Goal: Check status: Check status

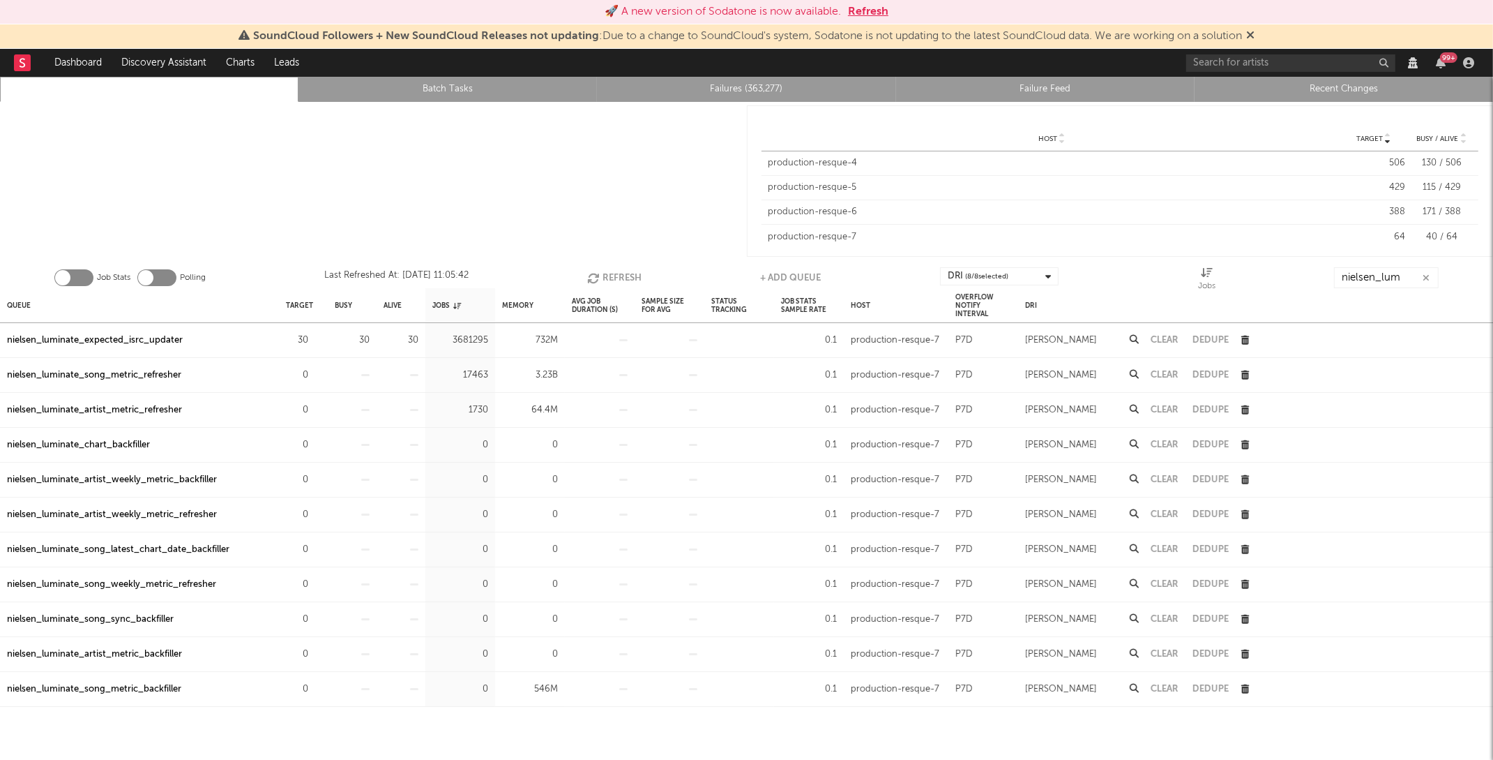
click at [873, 17] on button "Refresh" at bounding box center [868, 11] width 40 height 17
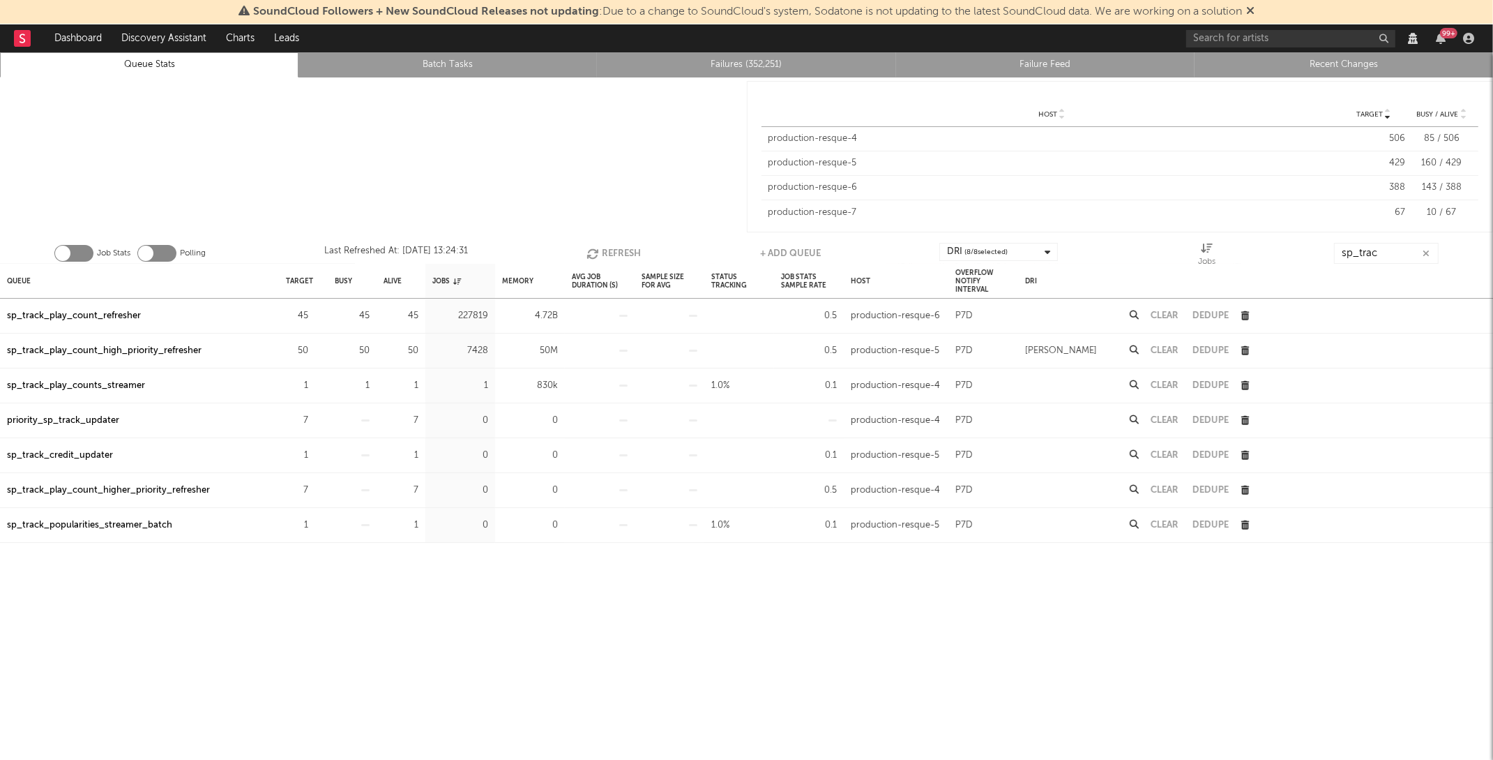
click at [597, 248] on icon "button" at bounding box center [594, 254] width 15 height 12
click at [622, 246] on button "Refresh" at bounding box center [616, 253] width 54 height 21
click at [617, 250] on button "Refresh" at bounding box center [616, 253] width 54 height 21
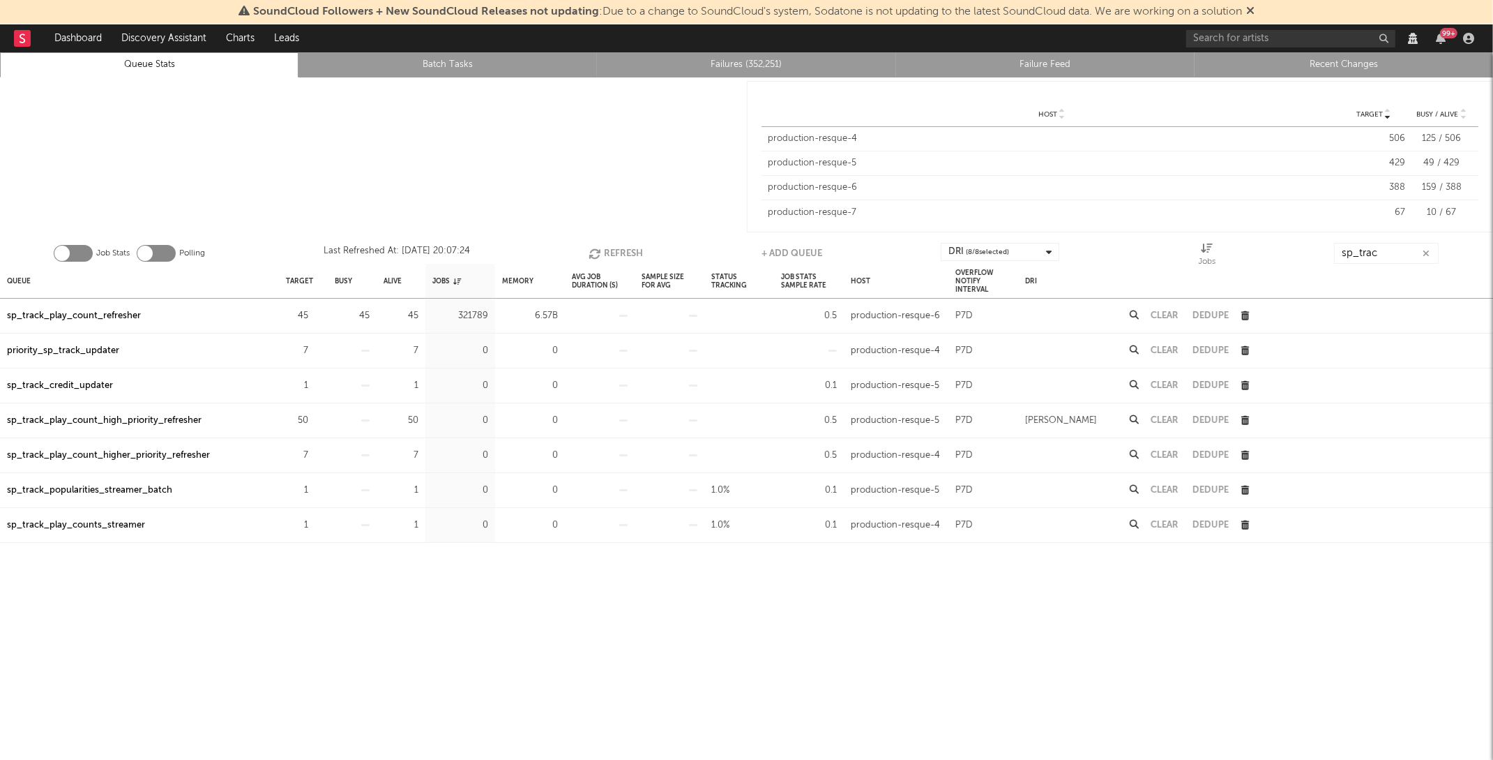
click at [617, 250] on button "Refresh" at bounding box center [616, 253] width 54 height 21
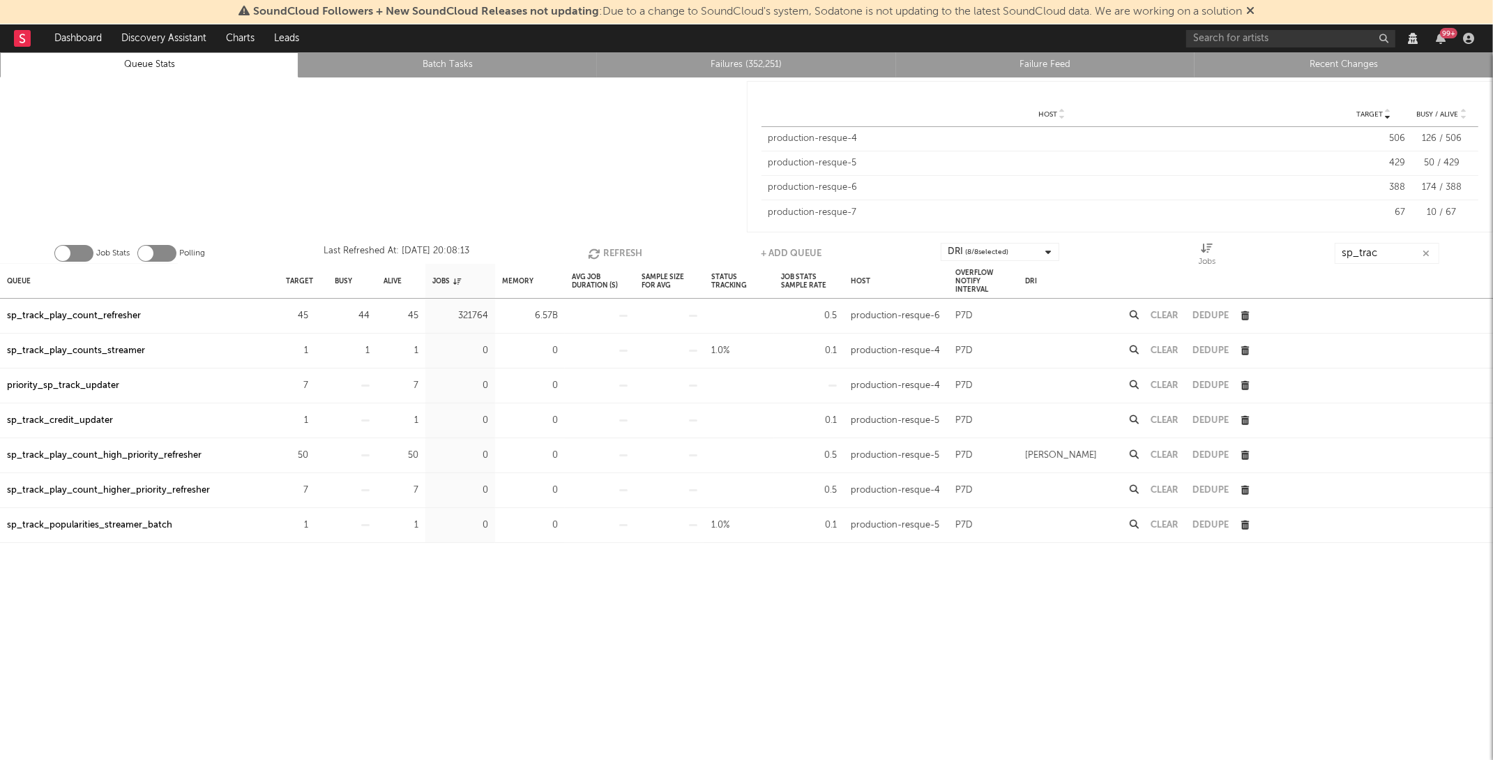
click at [617, 250] on button "Refresh" at bounding box center [616, 253] width 54 height 21
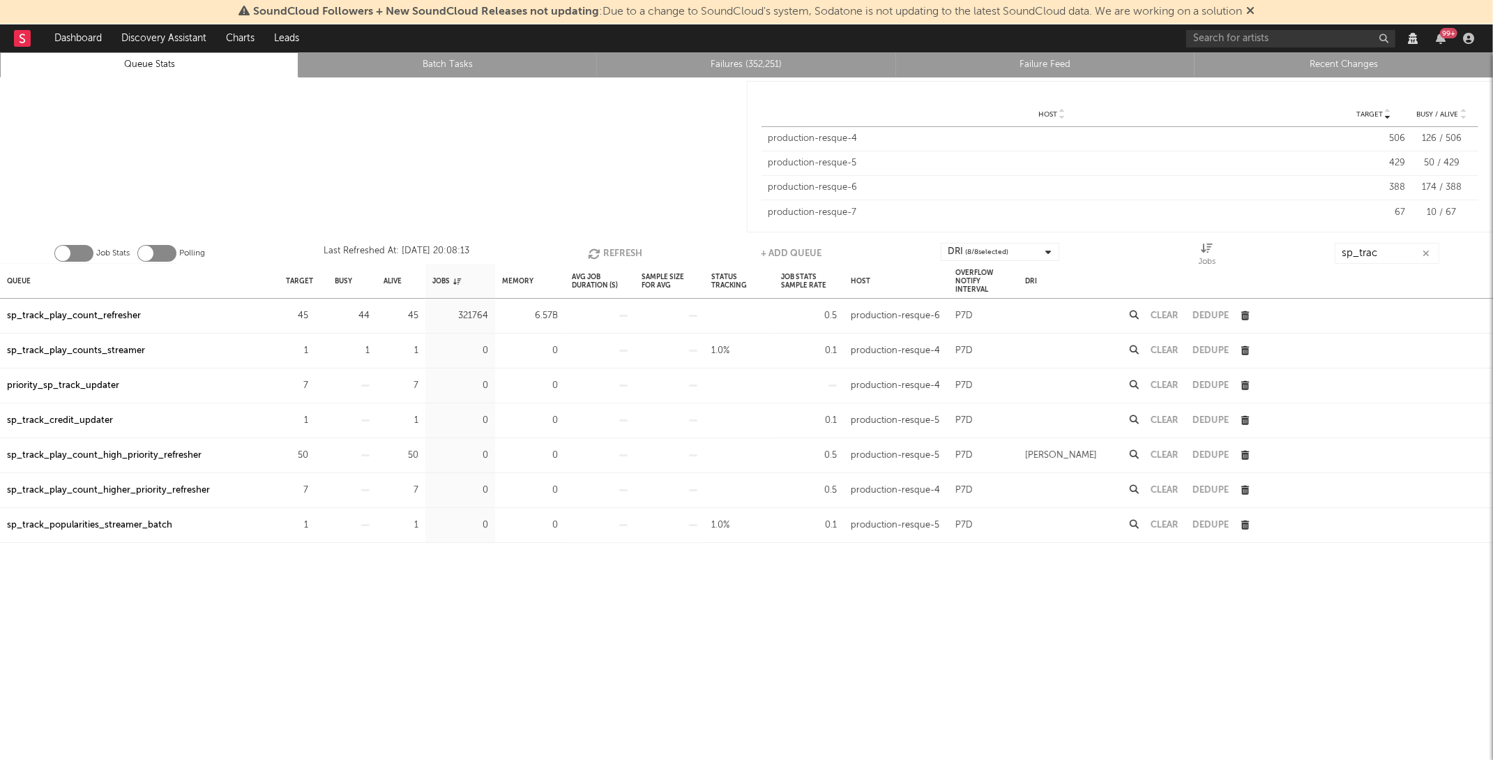
click at [617, 250] on button "Refresh" at bounding box center [616, 253] width 54 height 21
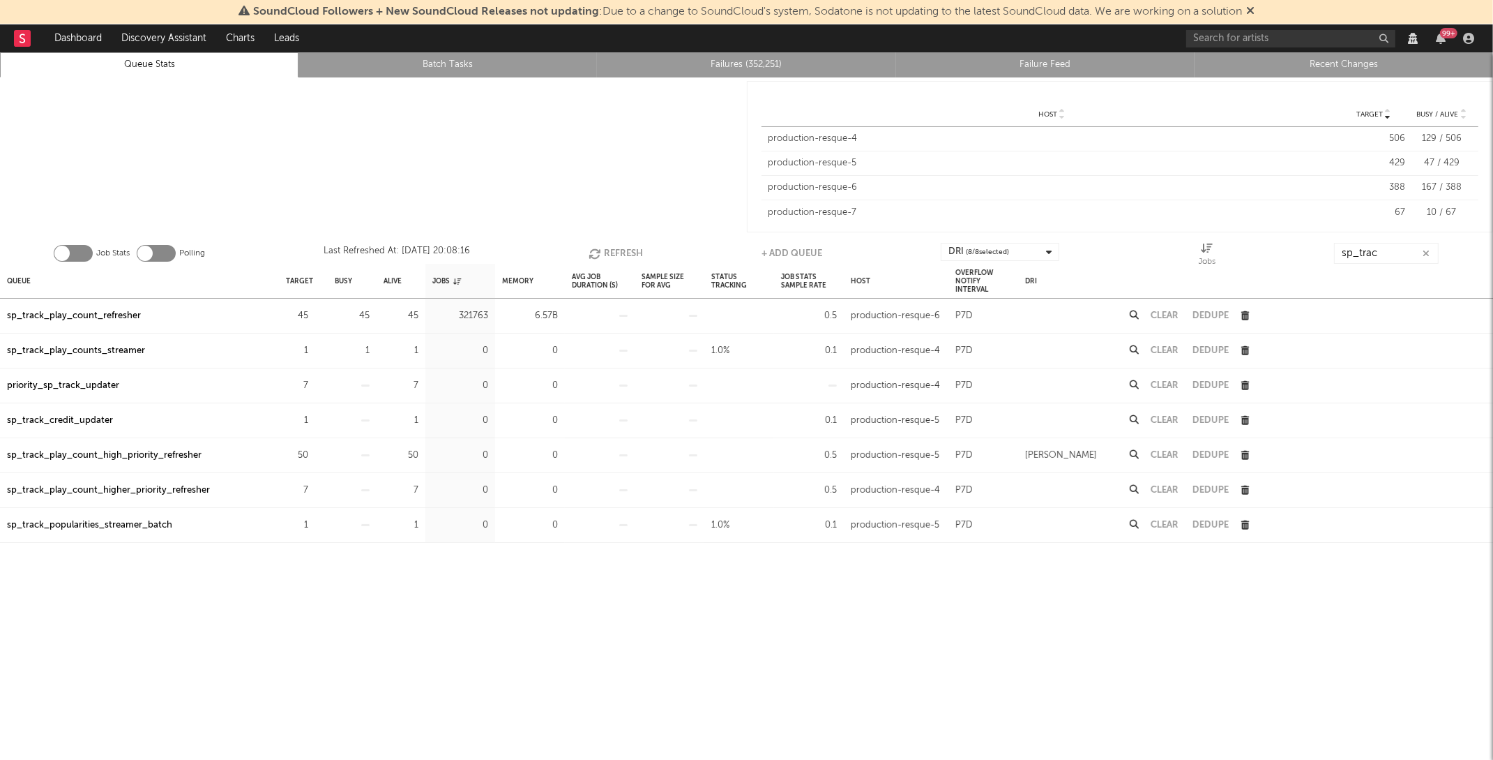
click at [617, 250] on button "Refresh" at bounding box center [616, 253] width 54 height 21
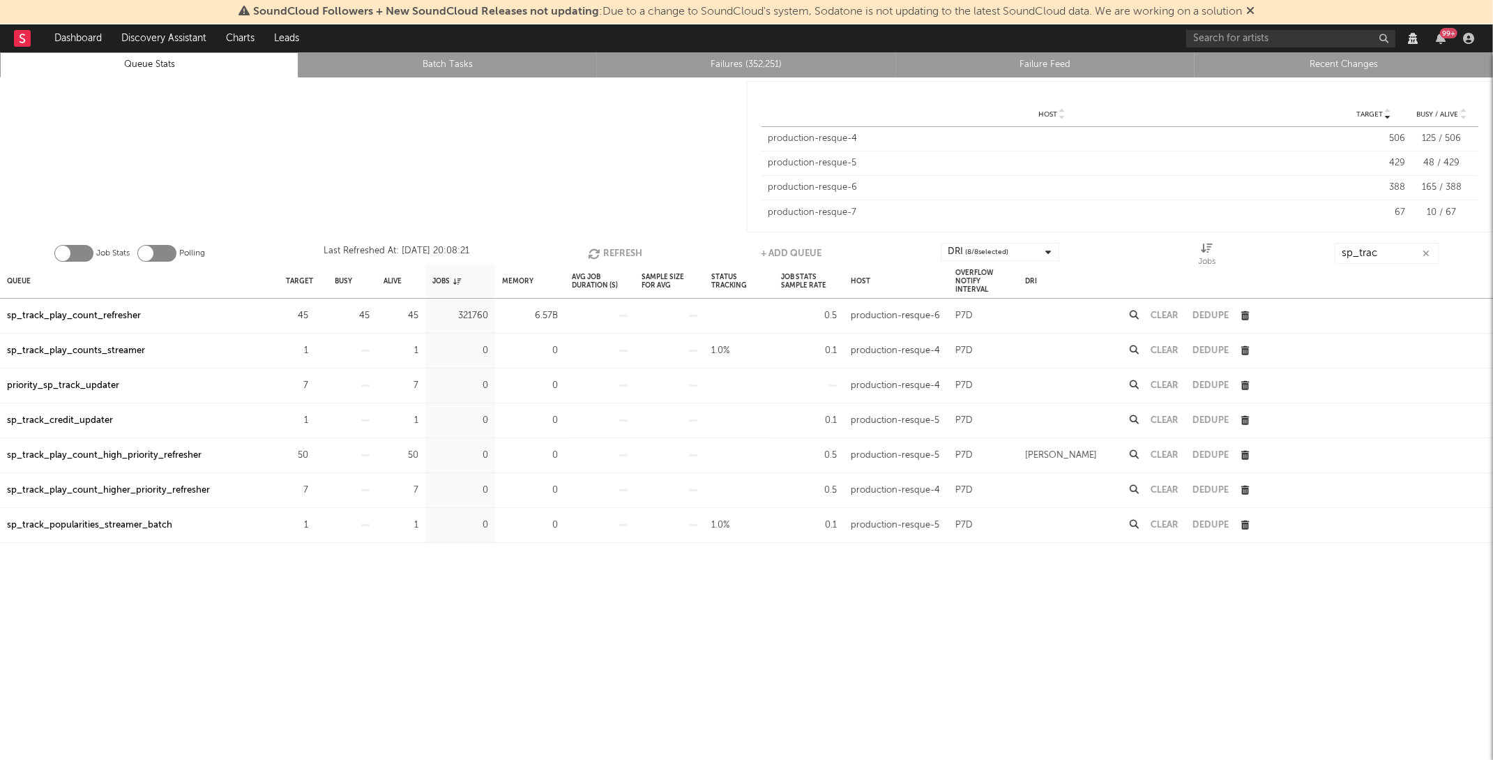
click at [610, 255] on button "Refresh" at bounding box center [616, 253] width 54 height 21
click at [1255, 10] on icon at bounding box center [1251, 10] width 8 height 11
